Goal: Information Seeking & Learning: Learn about a topic

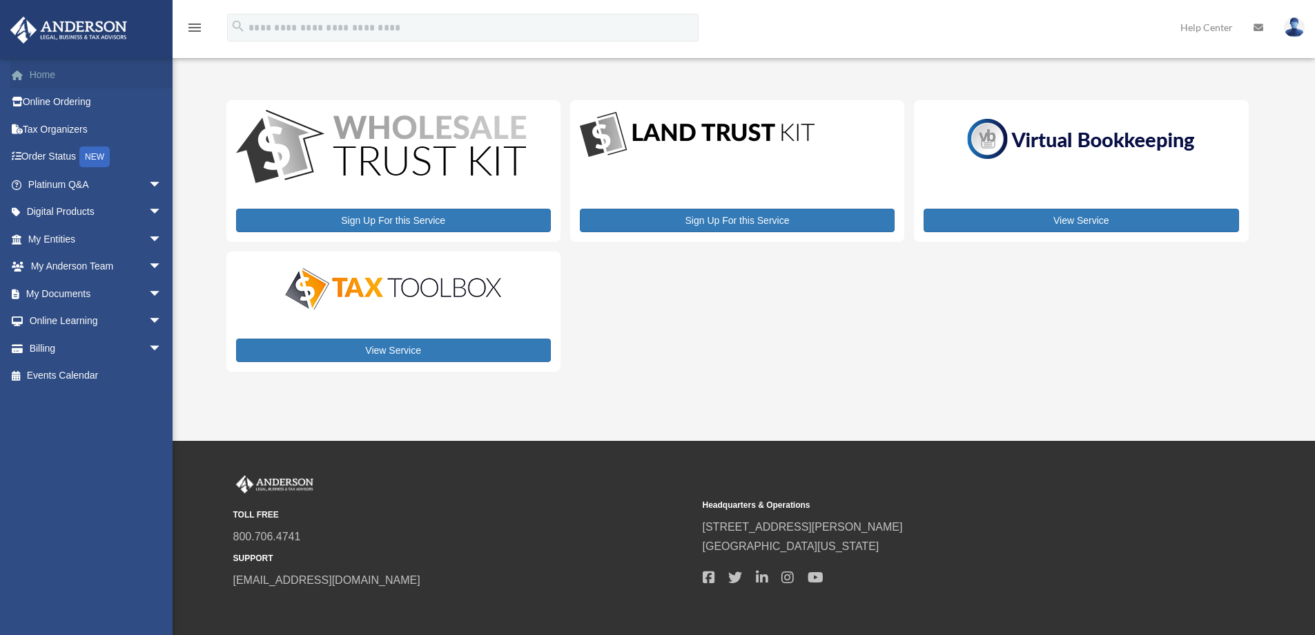
click at [70, 73] on link "Home" at bounding box center [96, 75] width 173 height 28
click at [33, 75] on link "Home" at bounding box center [96, 75] width 173 height 28
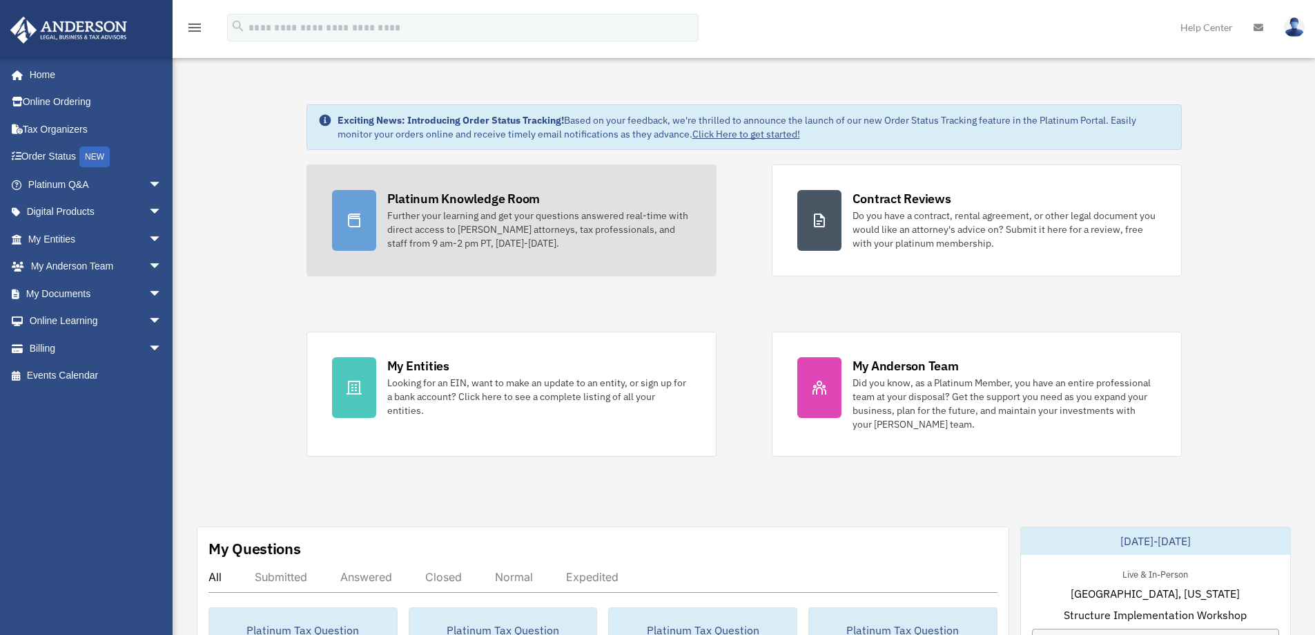
click at [500, 210] on div "Further your learning and get your questions answered real-time with direct acc…" at bounding box center [539, 229] width 304 height 41
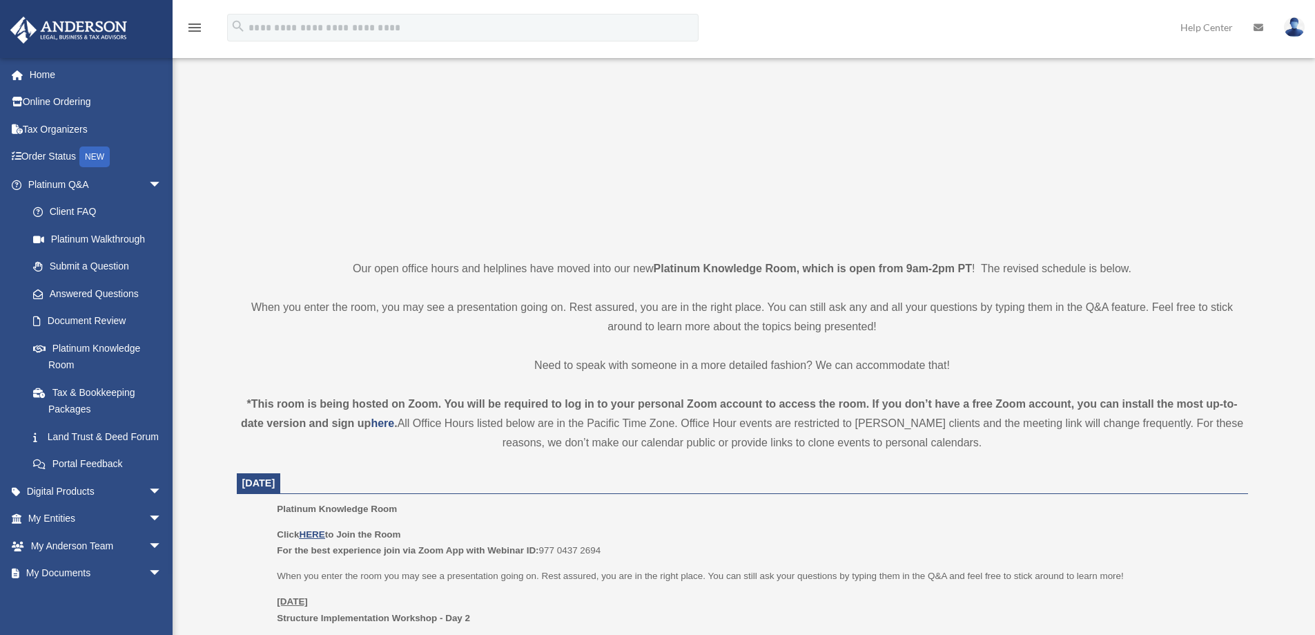
scroll to position [207, 0]
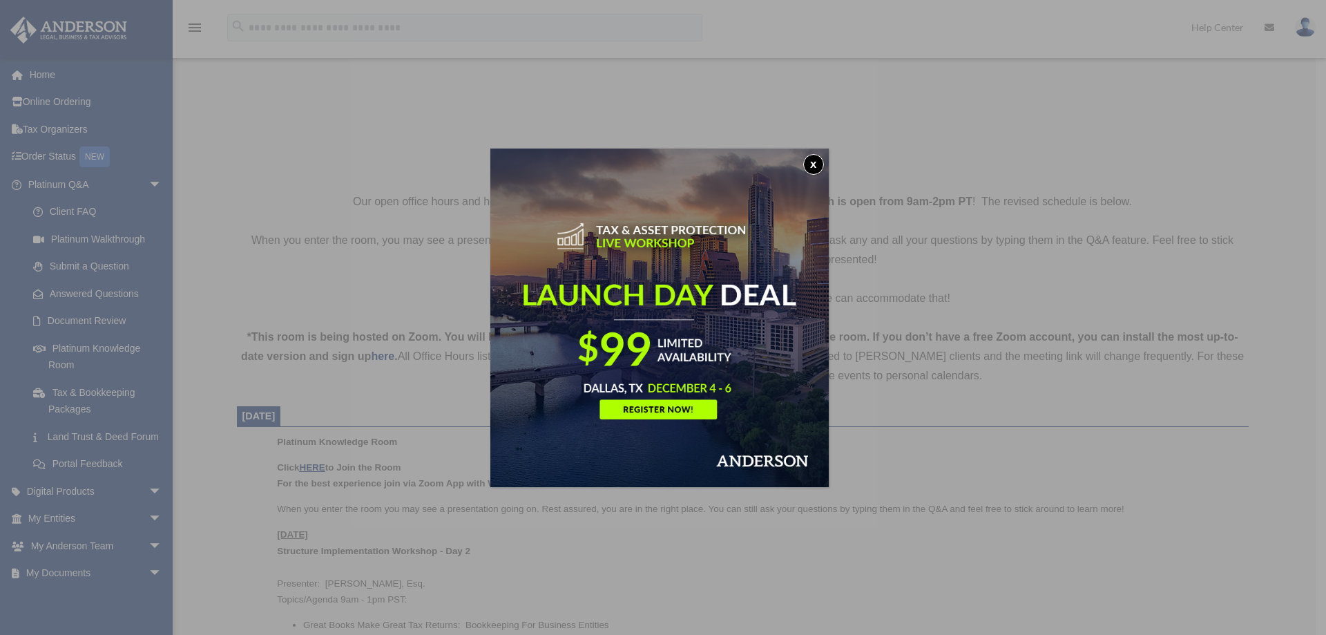
click at [814, 157] on button "x" at bounding box center [813, 164] width 21 height 21
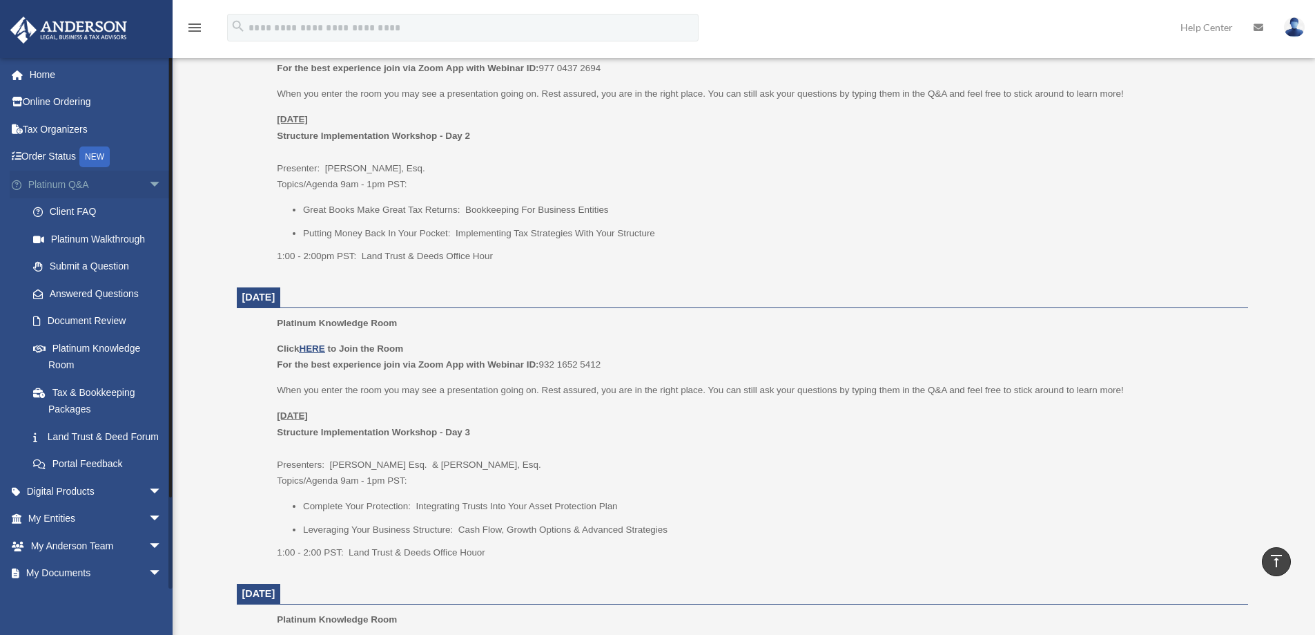
scroll to position [621, 0]
click at [66, 74] on link "Home" at bounding box center [96, 75] width 173 height 28
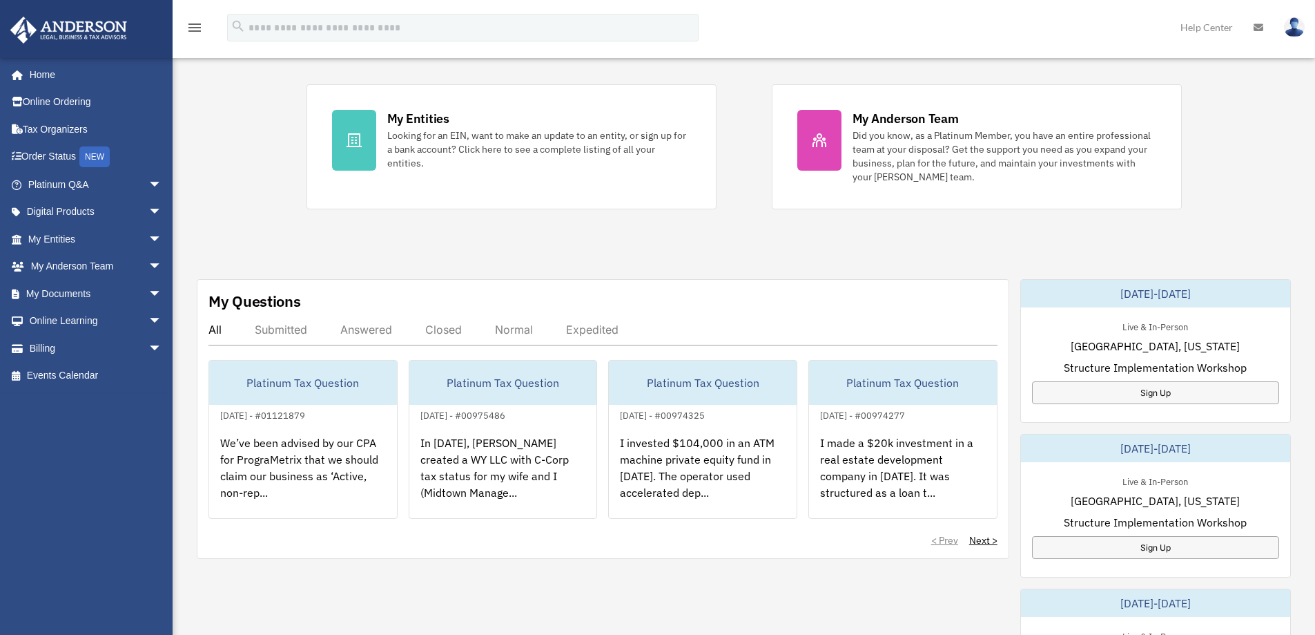
scroll to position [276, 0]
